Goal: Use online tool/utility: Utilize a website feature to perform a specific function

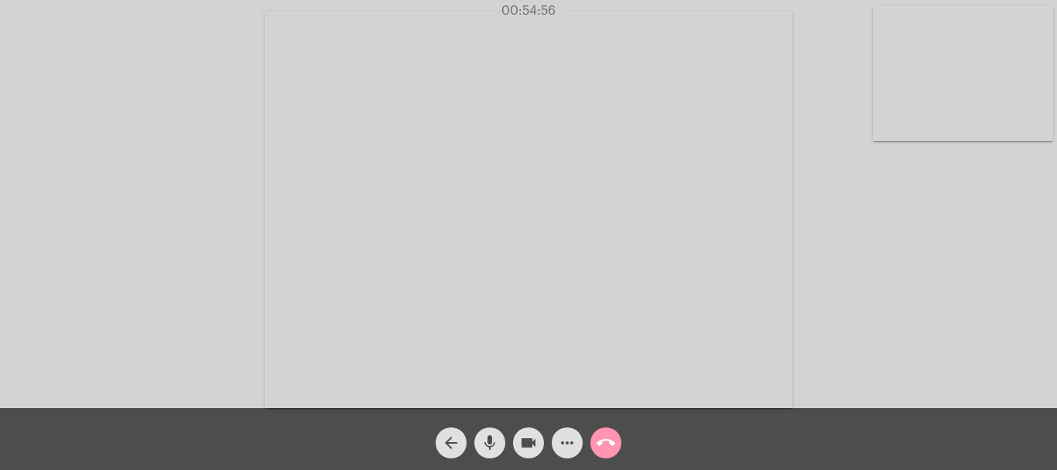
click at [608, 446] on mat-icon "call_end" at bounding box center [606, 442] width 19 height 19
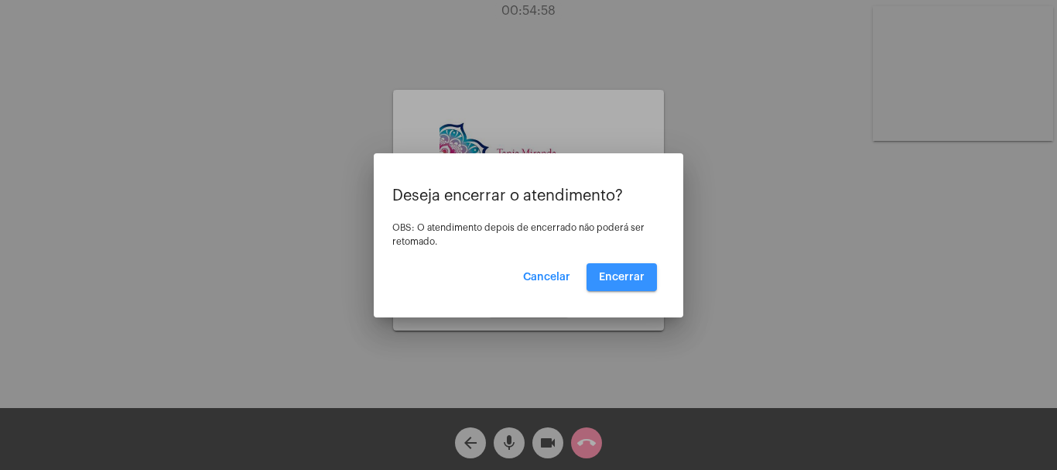
click at [627, 279] on span "Encerrar" at bounding box center [622, 277] width 46 height 11
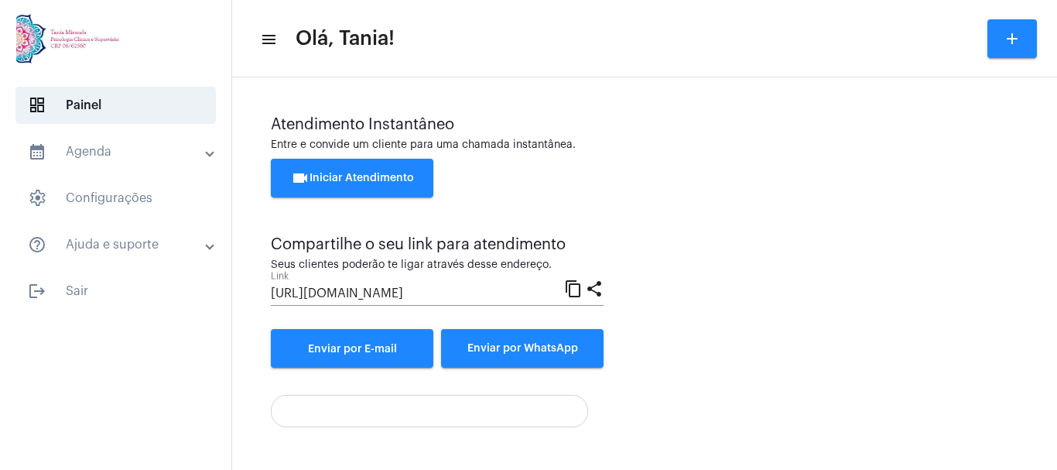
scroll to position [108, 0]
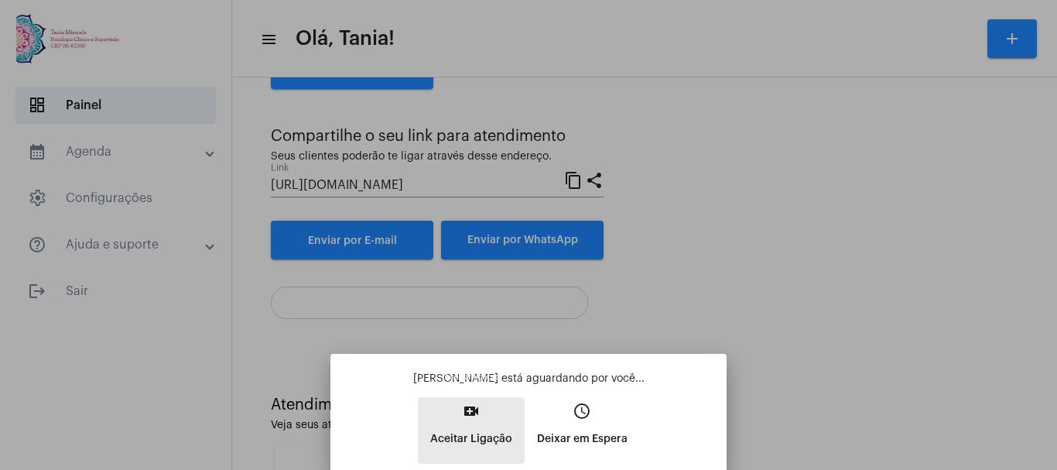
click at [473, 414] on mat-icon "video_call" at bounding box center [471, 411] width 19 height 19
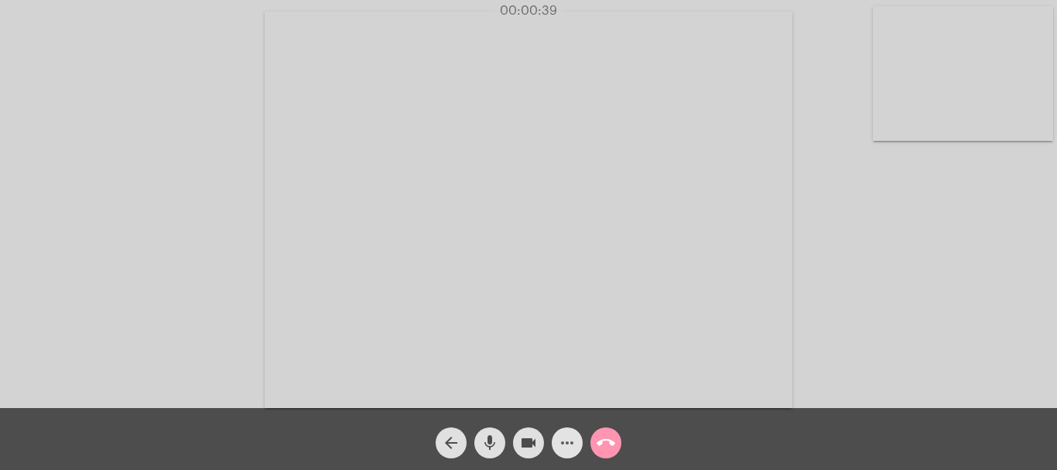
click at [574, 446] on mat-icon "more_horiz" at bounding box center [567, 442] width 19 height 19
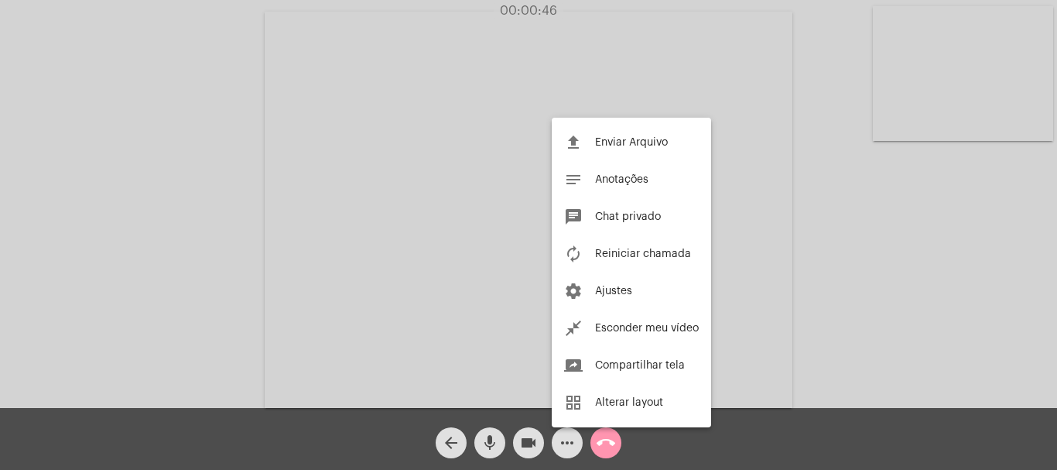
click at [875, 300] on div at bounding box center [528, 235] width 1057 height 470
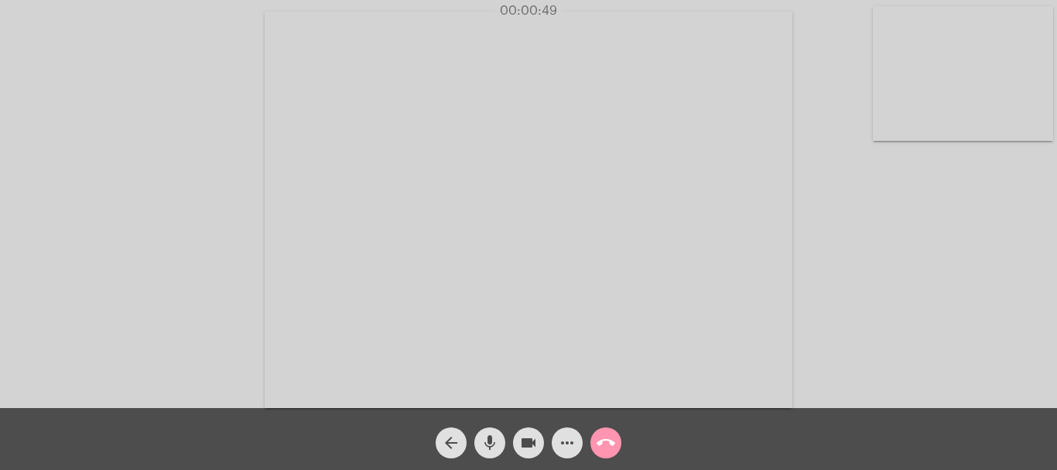
click at [862, 323] on div "Acessando Câmera e Microfone..." at bounding box center [529, 208] width 1054 height 408
click at [611, 446] on mat-icon "call_end" at bounding box center [606, 442] width 19 height 19
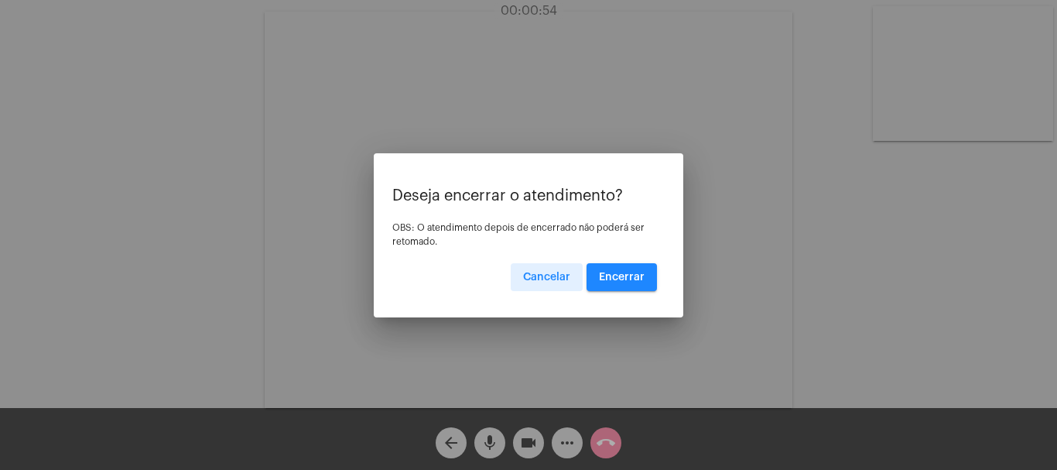
click at [629, 275] on span "Encerrar" at bounding box center [622, 277] width 46 height 11
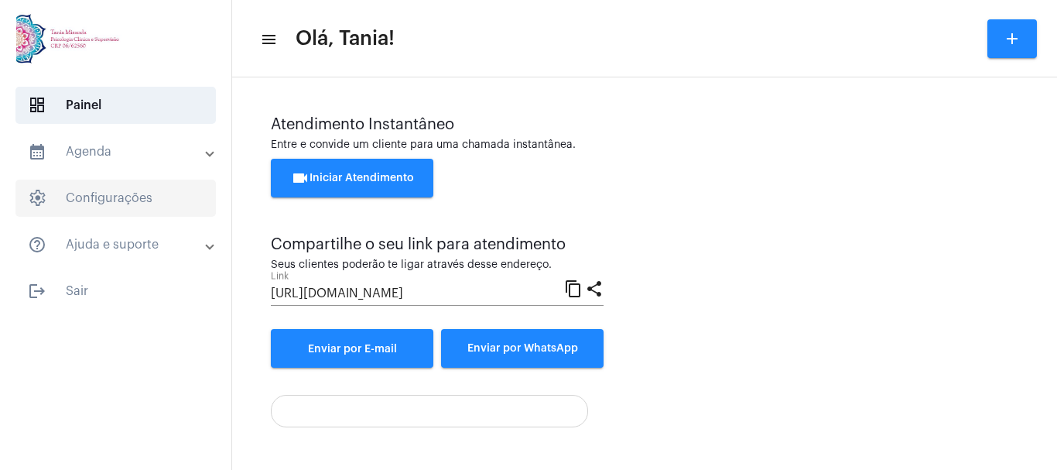
click at [115, 193] on span "settings Configurações" at bounding box center [115, 198] width 200 height 37
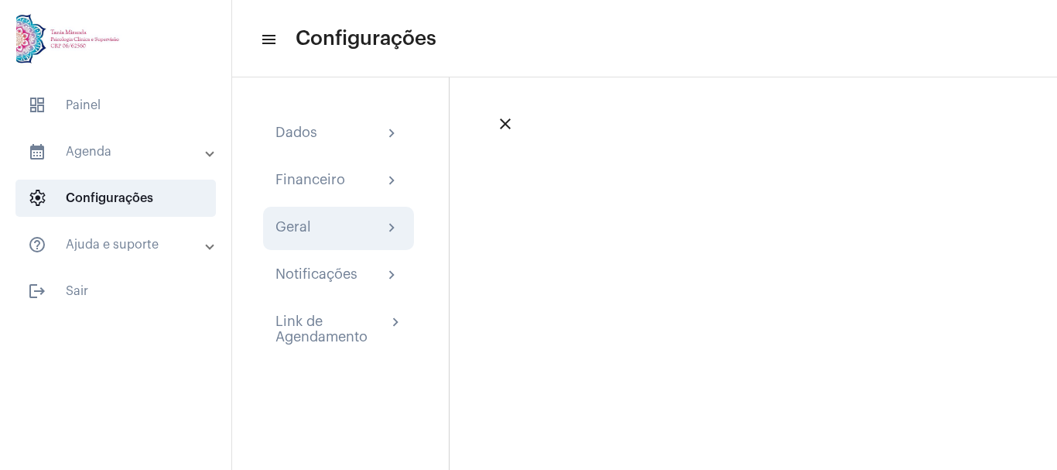
click at [289, 226] on div "Geral" at bounding box center [294, 228] width 36 height 19
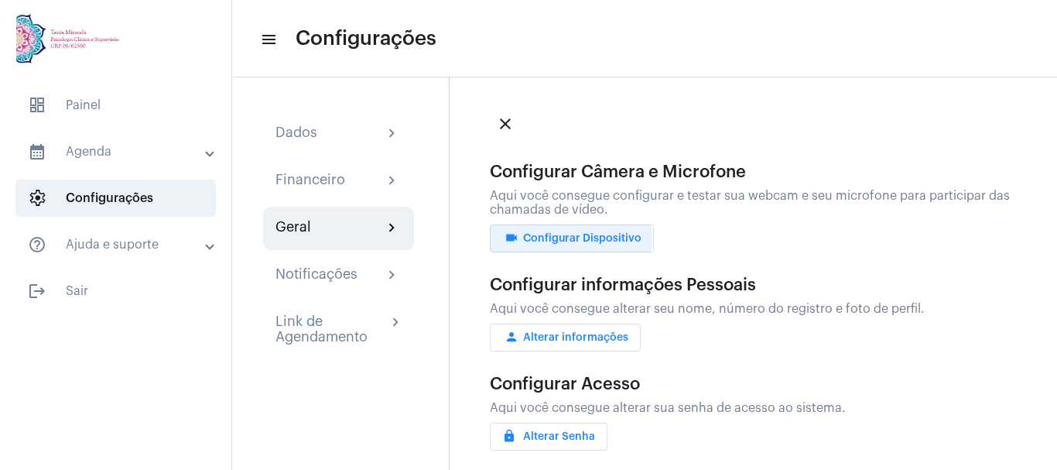
click at [558, 238] on span "videocam Configurar Dispositivo" at bounding box center [571, 238] width 139 height 11
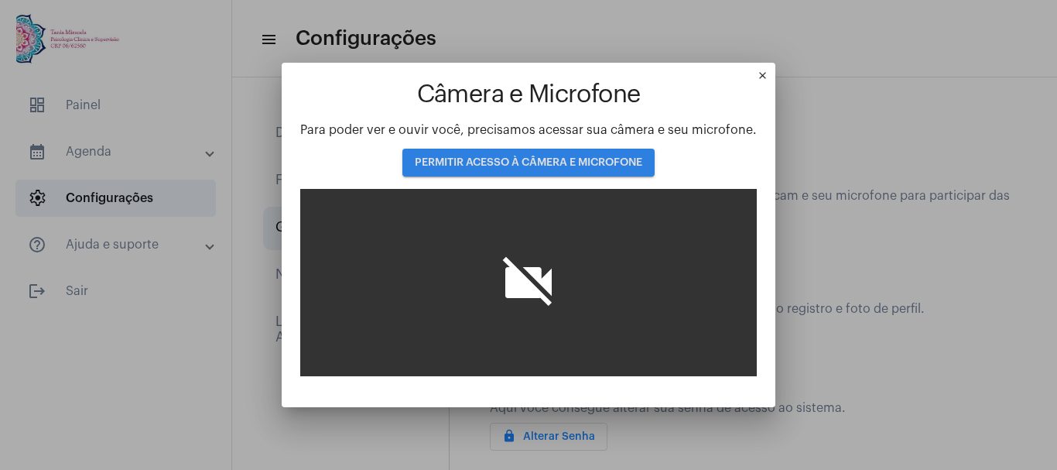
click at [523, 160] on span "PERMITIR ACESSO À CÂMERA E MICROFONE" at bounding box center [529, 162] width 228 height 11
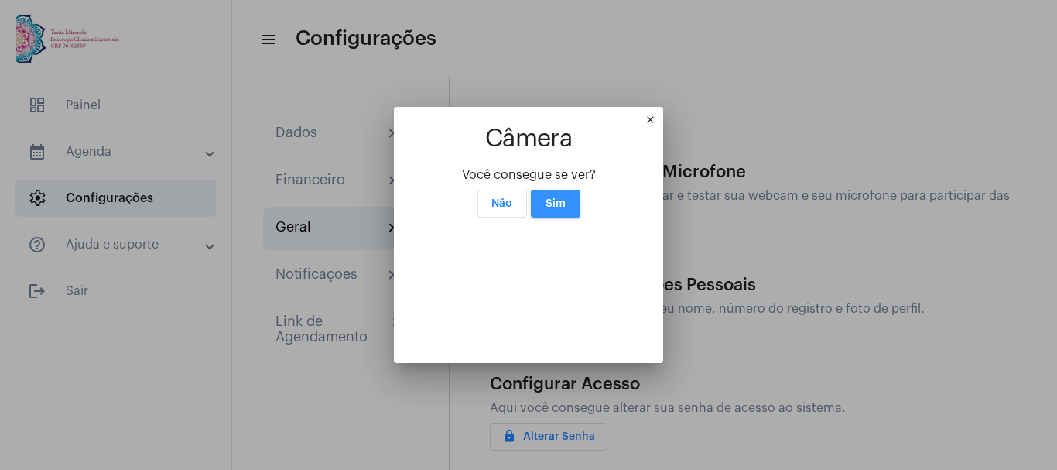
click at [546, 198] on span "Sim" at bounding box center [556, 203] width 20 height 11
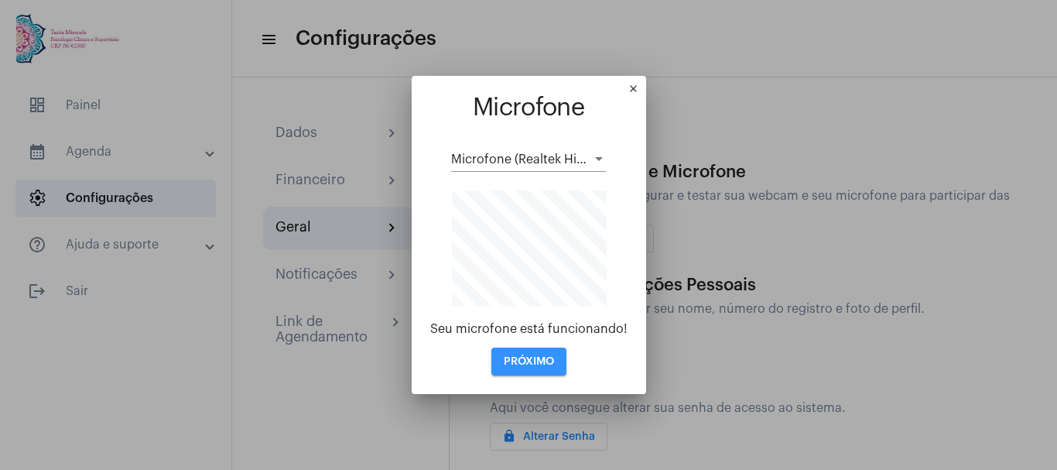
click at [537, 360] on span "PRÓXIMO" at bounding box center [529, 361] width 50 height 11
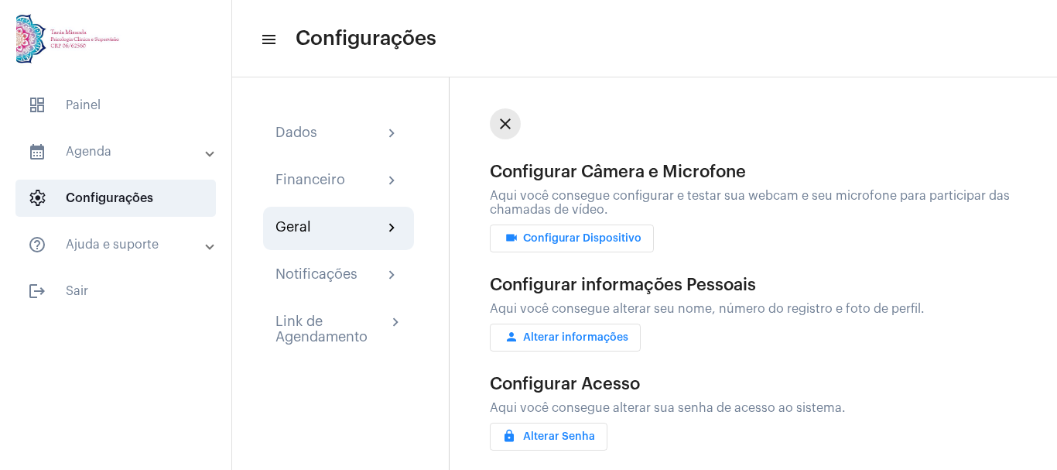
click at [504, 125] on mat-icon "close" at bounding box center [505, 124] width 19 height 19
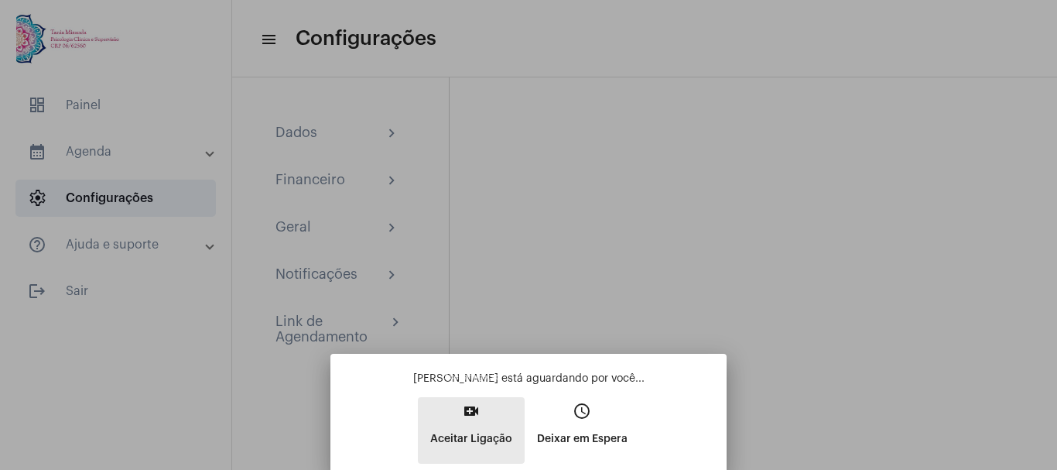
click at [468, 407] on mat-icon "video_call" at bounding box center [471, 411] width 19 height 19
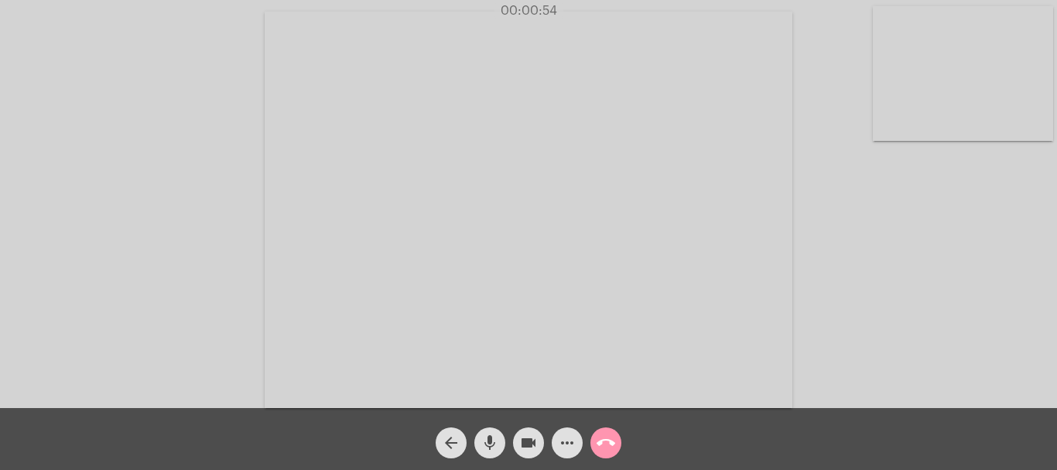
click at [571, 449] on mat-icon "more_horiz" at bounding box center [567, 442] width 19 height 19
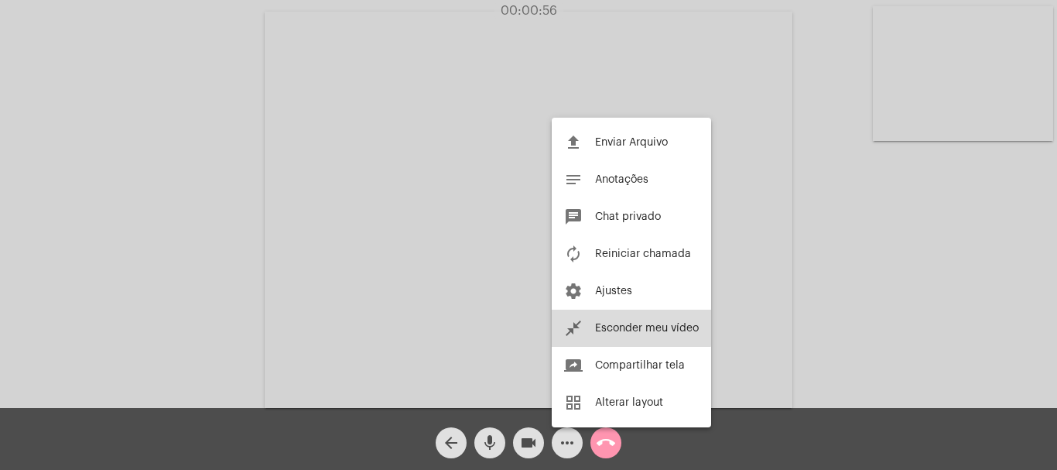
click at [630, 320] on button "close_fullscreen Esconder meu vídeo" at bounding box center [631, 328] width 159 height 37
